Goal: Information Seeking & Learning: Learn about a topic

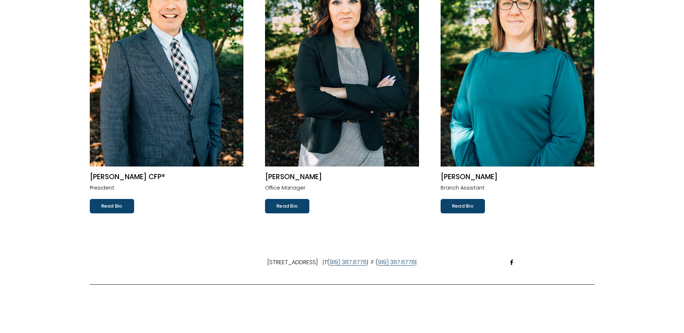
scroll to position [144, 0]
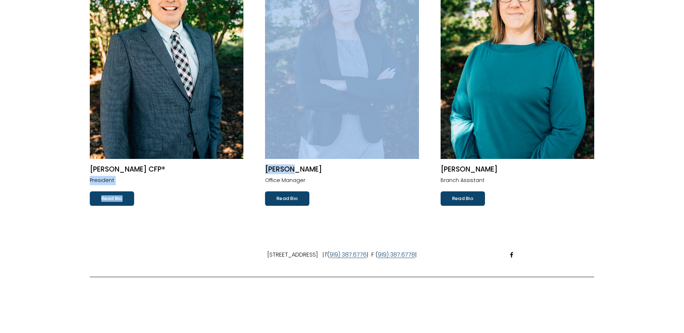
drag, startPoint x: 155, startPoint y: 168, endPoint x: 288, endPoint y: 171, distance: 133.8
click at [288, 171] on ul "Robert W. Volpe CFP® President Read Bio Lisa M. Coello Office Manager Read Bio …" at bounding box center [342, 79] width 532 height 252
click at [288, 171] on h2 "Lisa M. Coello" at bounding box center [342, 169] width 154 height 9
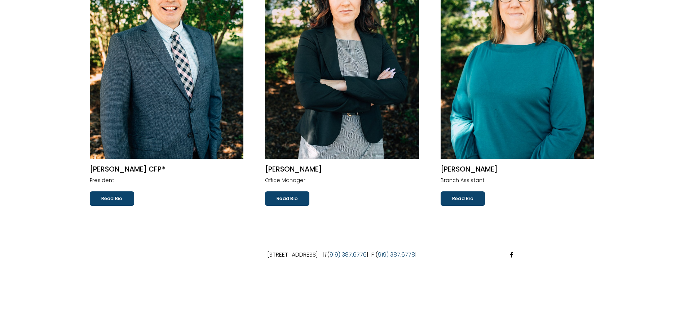
click at [125, 198] on link "Read Bio" at bounding box center [112, 198] width 44 height 14
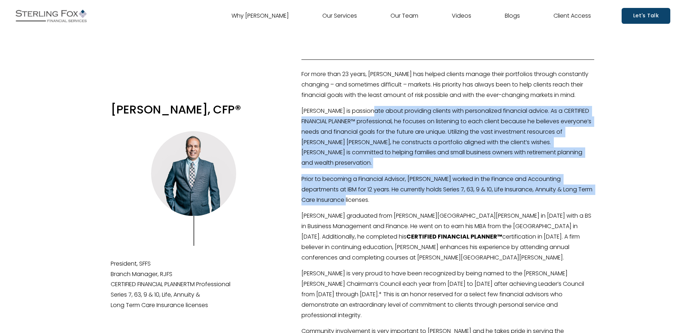
drag, startPoint x: 374, startPoint y: 115, endPoint x: 425, endPoint y: 194, distance: 94.1
click at [425, 194] on div "For more than 23 years, Bob has helped clients manage their portfolios through …" at bounding box center [447, 291] width 293 height 445
click at [425, 194] on p "Prior to becoming a Financial Advisor, Bob worked in the Finance and Accounting…" at bounding box center [447, 189] width 293 height 31
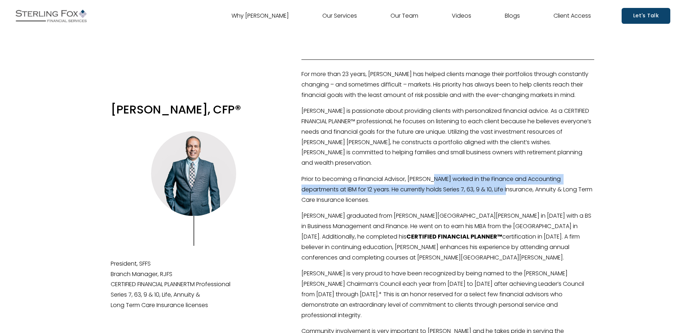
drag, startPoint x: 437, startPoint y: 172, endPoint x: 483, endPoint y: 182, distance: 47.0
click at [483, 182] on p "Prior to becoming a Financial Advisor, Bob worked in the Finance and Accounting…" at bounding box center [447, 189] width 293 height 31
drag, startPoint x: 485, startPoint y: 175, endPoint x: 594, endPoint y: 189, distance: 110.1
click at [594, 189] on p "Prior to becoming a Financial Advisor, Bob worked in the Finance and Accounting…" at bounding box center [447, 189] width 293 height 31
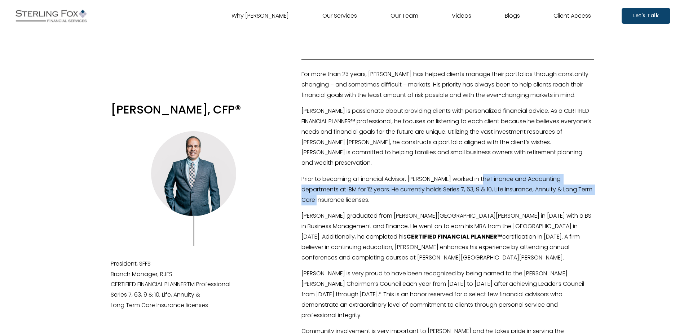
click at [404, 186] on p "Prior to becoming a Financial Advisor, Bob worked in the Finance and Accounting…" at bounding box center [447, 189] width 293 height 31
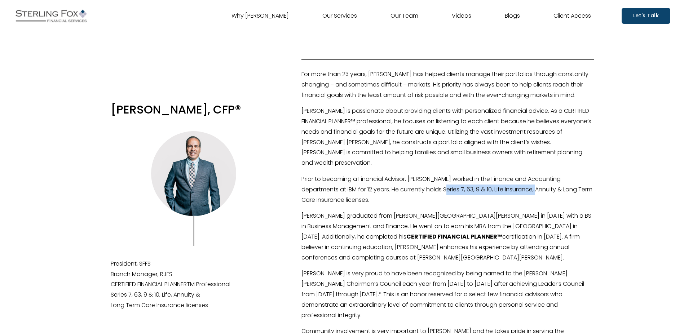
drag, startPoint x: 417, startPoint y: 184, endPoint x: 512, endPoint y: 184, distance: 94.1
click at [512, 184] on p "Prior to becoming a Financial Advisor, Bob worked in the Finance and Accounting…" at bounding box center [447, 189] width 293 height 31
drag, startPoint x: 385, startPoint y: 184, endPoint x: 437, endPoint y: 191, distance: 52.4
click at [437, 191] on p "Prior to becoming a Financial Advisor, Bob worked in the Finance and Accounting…" at bounding box center [447, 189] width 293 height 31
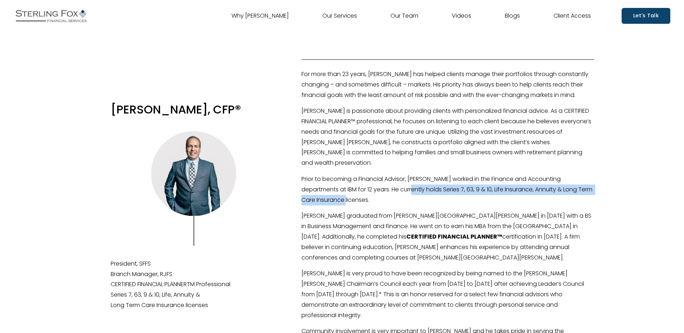
drag, startPoint x: 437, startPoint y: 191, endPoint x: 439, endPoint y: 183, distance: 8.2
click at [439, 183] on p "Prior to becoming a Financial Advisor, Bob worked in the Finance and Accounting…" at bounding box center [447, 189] width 293 height 31
drag, startPoint x: 504, startPoint y: 186, endPoint x: 585, endPoint y: 190, distance: 81.2
click at [585, 190] on p "Prior to becoming a Financial Advisor, Bob worked in the Finance and Accounting…" at bounding box center [447, 189] width 293 height 31
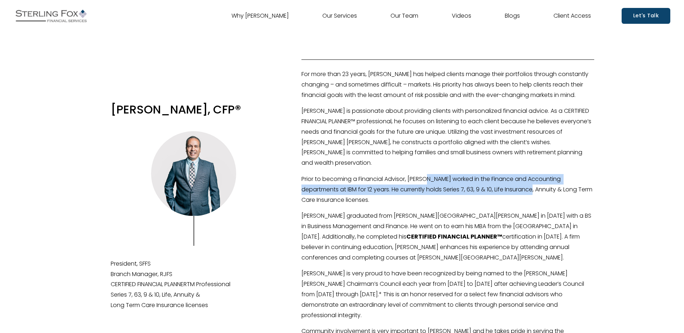
drag, startPoint x: 507, startPoint y: 182, endPoint x: 431, endPoint y: 172, distance: 76.3
click at [431, 174] on p "Prior to becoming a Financial Advisor, Bob worked in the Finance and Accounting…" at bounding box center [447, 189] width 293 height 31
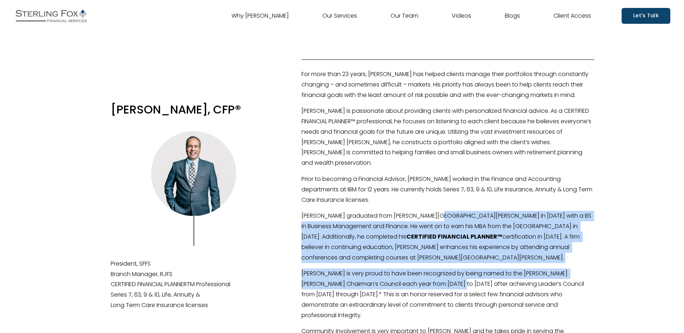
drag, startPoint x: 435, startPoint y: 209, endPoint x: 456, endPoint y: 280, distance: 73.8
click at [456, 280] on div "For more than 23 years, Bob has helped clients manage their portfolios through …" at bounding box center [447, 291] width 293 height 445
click at [456, 280] on p "Bob is very proud to have been recognized by being named to the Raymond James C…" at bounding box center [447, 295] width 293 height 52
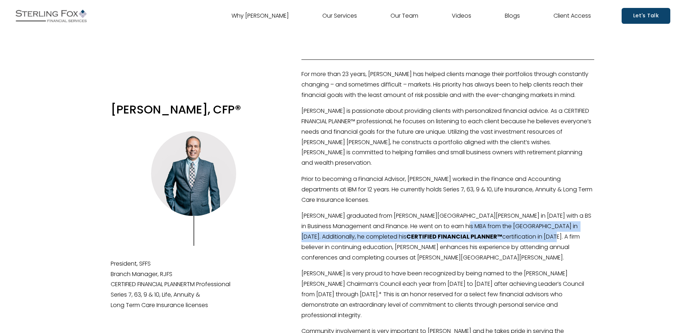
drag, startPoint x: 450, startPoint y: 236, endPoint x: 450, endPoint y: 218, distance: 17.7
click at [450, 218] on p "Bob graduated from Brigham Young University in 1988 with a BS in Business Manag…" at bounding box center [447, 237] width 293 height 52
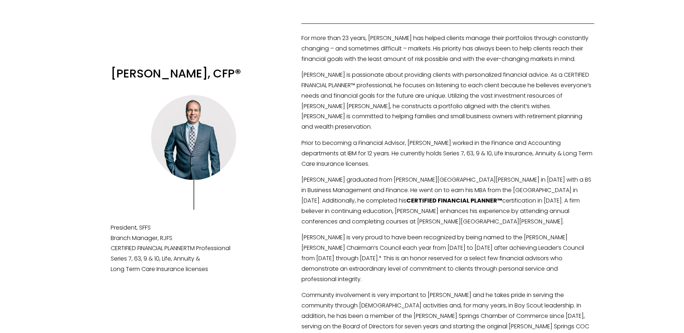
scroll to position [72, 0]
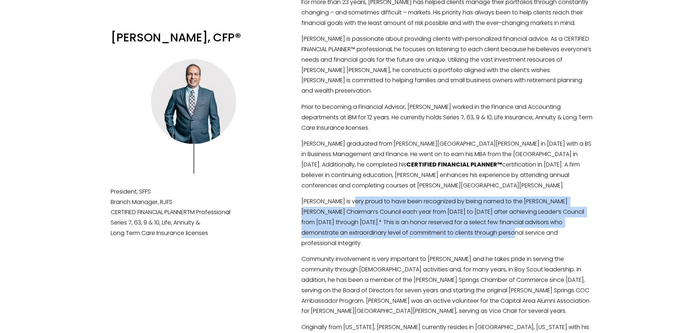
drag, startPoint x: 352, startPoint y: 198, endPoint x: 497, endPoint y: 225, distance: 147.4
click at [497, 225] on p "Bob is very proud to have been recognized by being named to the Raymond James C…" at bounding box center [447, 222] width 293 height 52
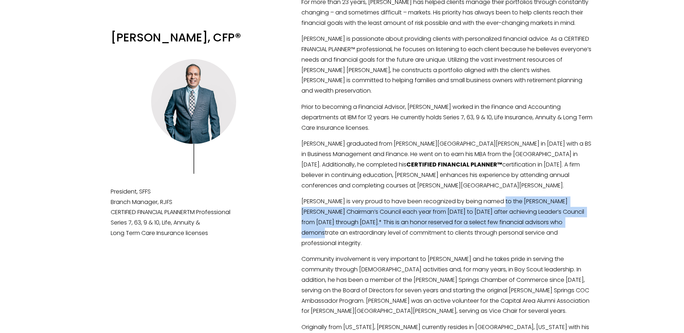
drag, startPoint x: 501, startPoint y: 199, endPoint x: 582, endPoint y: 218, distance: 82.2
click at [582, 218] on p "Bob is very proud to have been recognized by being named to the Raymond James C…" at bounding box center [447, 222] width 293 height 52
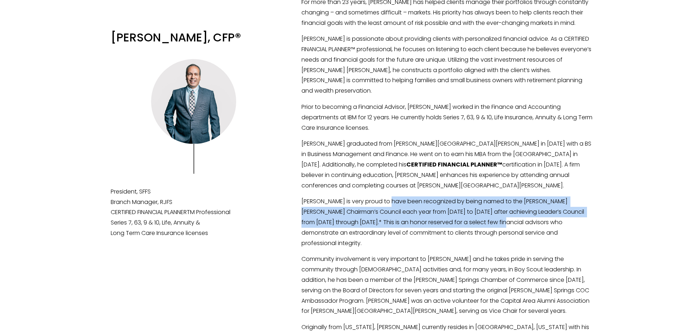
drag, startPoint x: 507, startPoint y: 220, endPoint x: 391, endPoint y: 196, distance: 117.7
click at [391, 196] on p "Bob is very proud to have been recognized by being named to the Raymond James C…" at bounding box center [447, 222] width 293 height 52
drag, startPoint x: 392, startPoint y: 198, endPoint x: 401, endPoint y: 218, distance: 22.9
click at [401, 218] on p "Bob is very proud to have been recognized by being named to the Raymond James C…" at bounding box center [447, 222] width 293 height 52
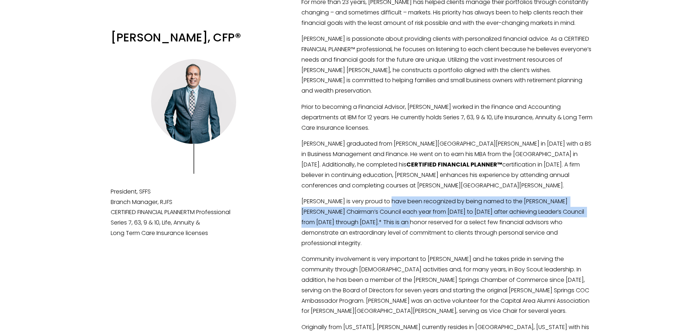
click at [401, 218] on p "Bob is very proud to have been recognized by being named to the Raymond James C…" at bounding box center [447, 222] width 293 height 52
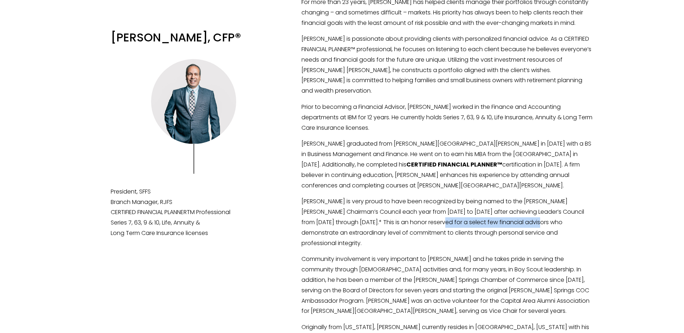
drag, startPoint x: 541, startPoint y: 215, endPoint x: 436, endPoint y: 216, distance: 104.9
click at [436, 216] on p "Bob is very proud to have been recognized by being named to the Raymond James C…" at bounding box center [447, 222] width 293 height 52
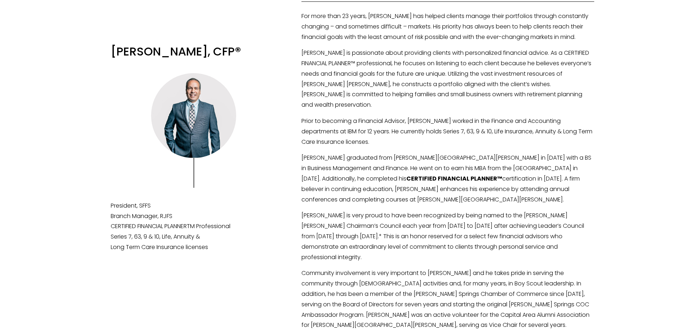
scroll to position [0, 0]
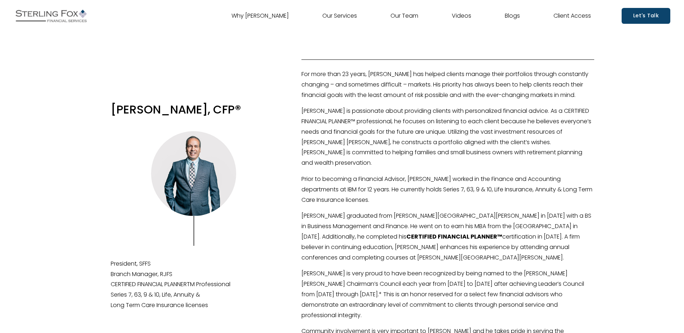
click at [343, 16] on link "Our Services" at bounding box center [339, 16] width 35 height 12
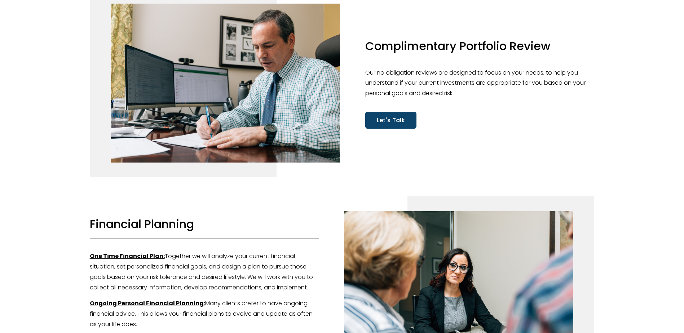
scroll to position [216, 0]
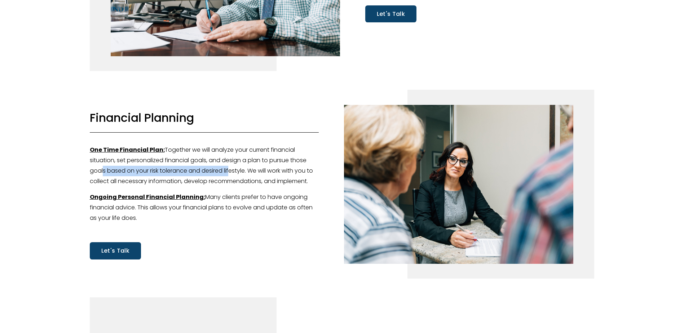
drag, startPoint x: 96, startPoint y: 168, endPoint x: 227, endPoint y: 171, distance: 130.9
click at [227, 171] on p "One Time Financial Plan: Together we will analyze your current financial situat…" at bounding box center [204, 165] width 229 height 41
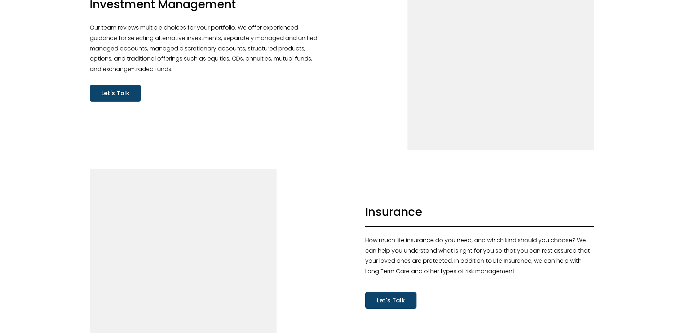
scroll to position [0, 0]
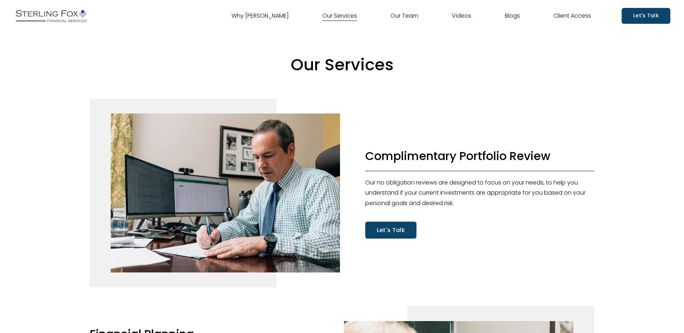
click at [244, 14] on link "Why [PERSON_NAME]" at bounding box center [259, 16] width 57 height 12
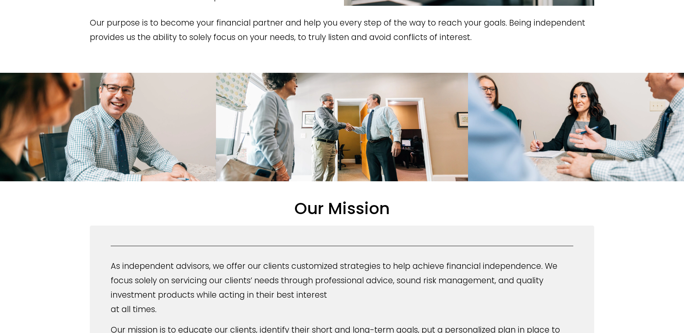
scroll to position [288, 0]
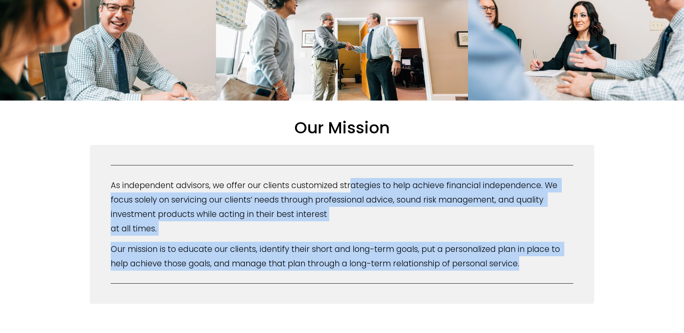
drag, startPoint x: 349, startPoint y: 189, endPoint x: 369, endPoint y: 287, distance: 99.8
click at [369, 287] on div "Our Mission As independent advisors, we offer our clients customized strategies…" at bounding box center [342, 321] width 684 height 441
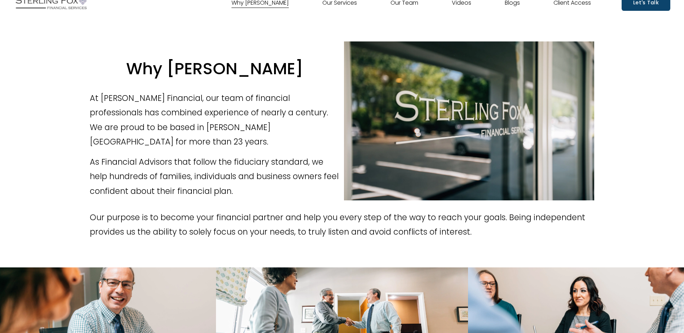
scroll to position [0, 0]
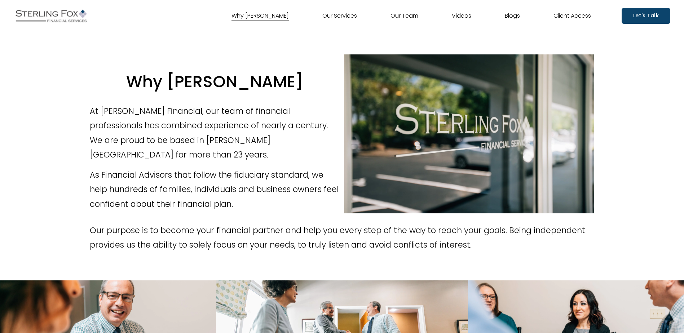
click at [280, 186] on p "As Financial Advisors that follow the fiduciary standard, we help hundreds of f…" at bounding box center [215, 190] width 250 height 44
drag, startPoint x: 251, startPoint y: 195, endPoint x: 243, endPoint y: 120, distance: 75.0
click at [243, 120] on div "Why Sterling Fox At Sterling Fox Financial, our team of financial professionals…" at bounding box center [215, 141] width 250 height 140
click at [243, 120] on p "At Sterling Fox Financial, our team of financial professionals has combined exp…" at bounding box center [215, 133] width 250 height 58
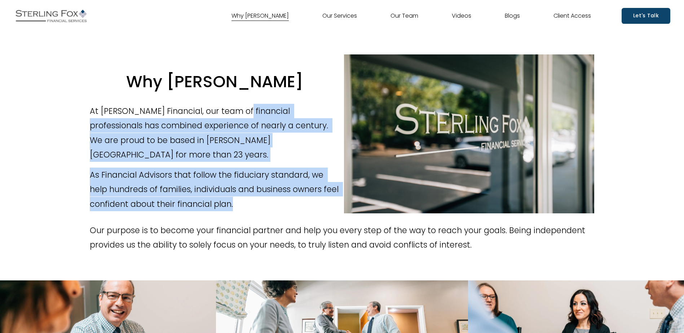
drag, startPoint x: 243, startPoint y: 120, endPoint x: 263, endPoint y: 198, distance: 79.9
click at [263, 198] on div "Why Sterling Fox At Sterling Fox Financial, our team of financial professionals…" at bounding box center [215, 141] width 250 height 140
click at [263, 198] on p "As Financial Advisors that follow the fiduciary standard, we help hundreds of f…" at bounding box center [215, 190] width 250 height 44
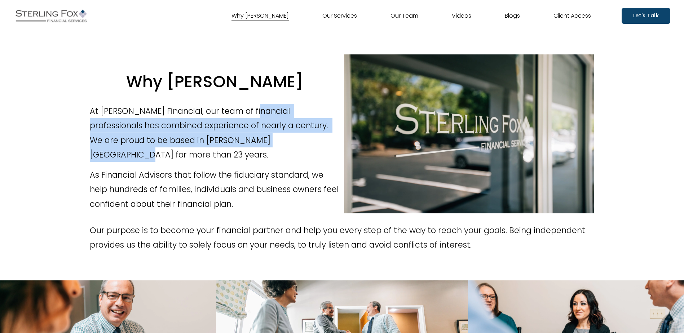
drag, startPoint x: 246, startPoint y: 122, endPoint x: 261, endPoint y: 169, distance: 49.5
click at [261, 169] on div "Why Sterling Fox At Sterling Fox Financial, our team of financial professionals…" at bounding box center [215, 141] width 250 height 140
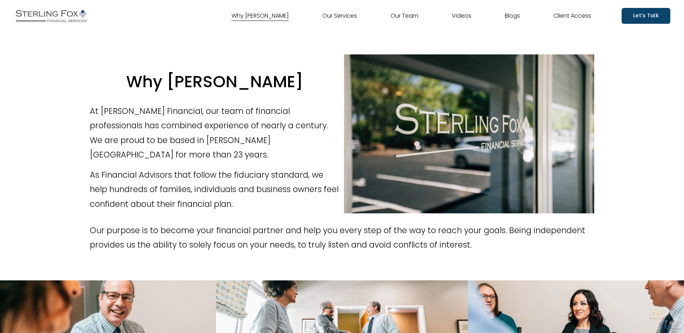
drag, startPoint x: 261, startPoint y: 169, endPoint x: 263, endPoint y: 189, distance: 20.3
click at [263, 189] on p "As Financial Advisors that follow the fiduciary standard, we help hundreds of f…" at bounding box center [215, 190] width 250 height 44
click at [644, 17] on link "Let's Talk" at bounding box center [646, 16] width 49 height 16
click at [344, 15] on link "Our Services" at bounding box center [339, 16] width 35 height 12
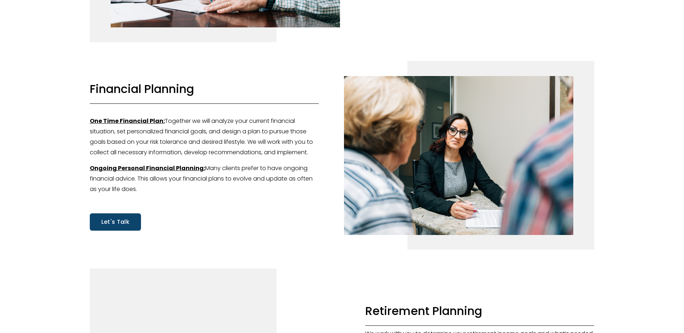
scroll to position [252, 0]
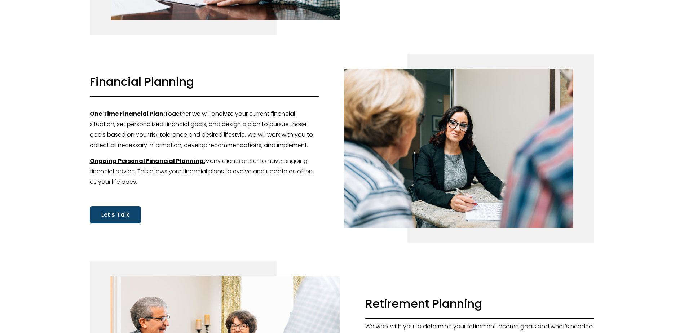
click at [118, 217] on link "Let's Talk" at bounding box center [115, 214] width 51 height 17
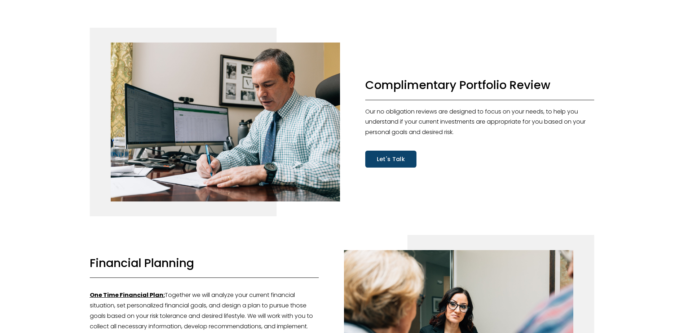
scroll to position [0, 0]
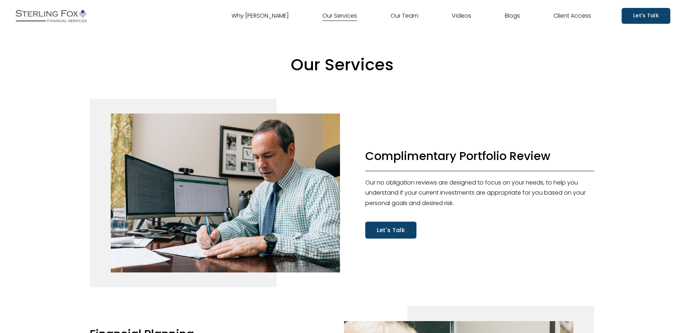
click at [397, 16] on link "Our Team" at bounding box center [404, 16] width 28 height 12
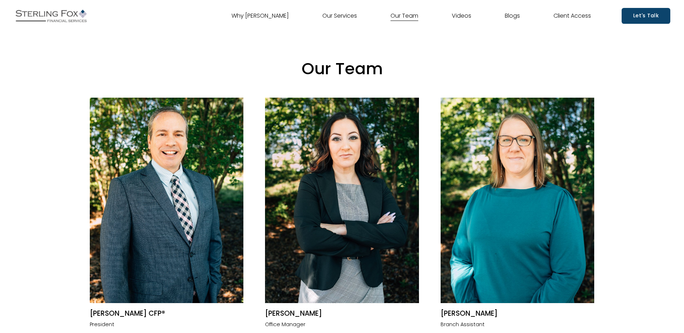
click at [252, 14] on link "Why [PERSON_NAME]" at bounding box center [259, 16] width 57 height 12
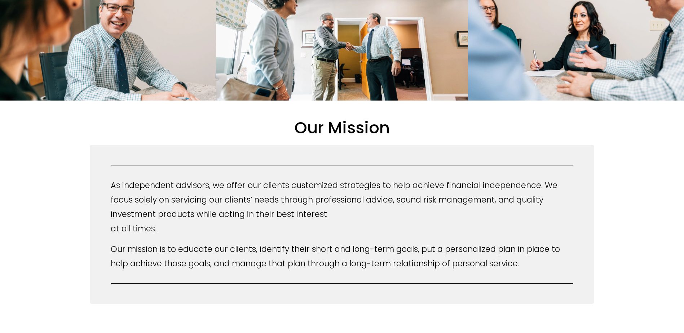
scroll to position [577, 0]
